Goal: Task Accomplishment & Management: Manage account settings

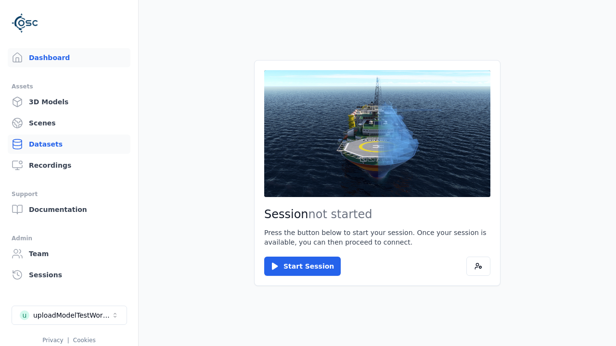
click at [89, 150] on link "Datasets" at bounding box center [69, 144] width 123 height 19
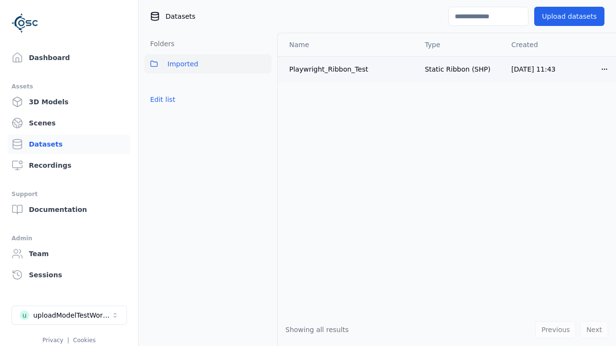
click at [595, 69] on html "Support Dashboard Assets 3D Models Scenes Datasets Recordings Support Documenta…" at bounding box center [308, 173] width 616 height 346
click at [570, 102] on div "Delete" at bounding box center [574, 105] width 57 height 15
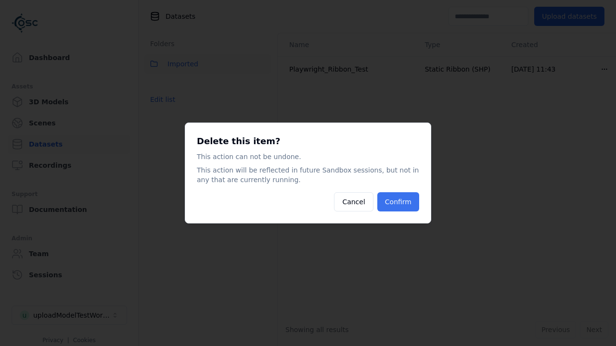
click at [385, 204] on button "Confirm" at bounding box center [398, 201] width 42 height 19
